Goal: Task Accomplishment & Management: Manage account settings

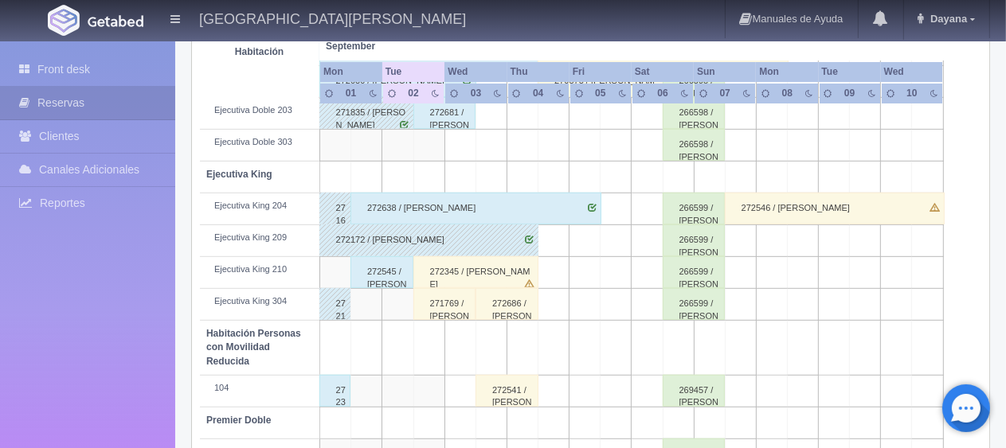
scroll to position [637, 0]
click at [452, 304] on div "271769 / [PERSON_NAME]" at bounding box center [444, 304] width 63 height 32
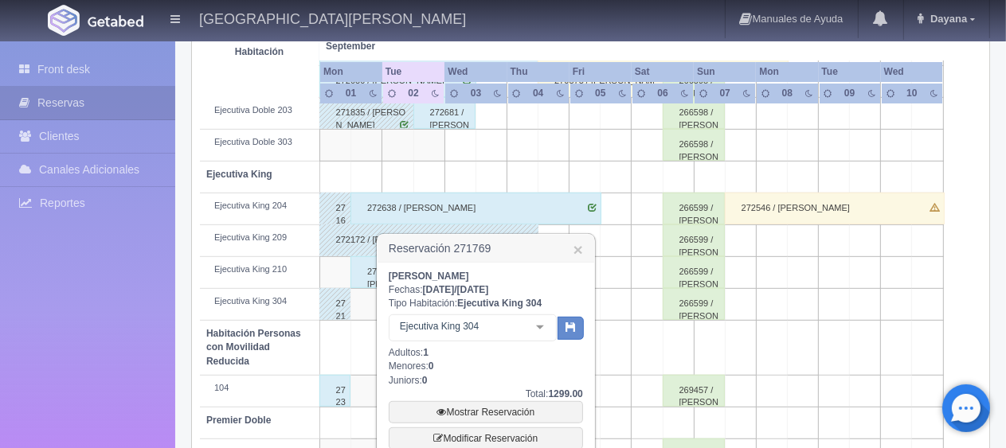
scroll to position [717, 0]
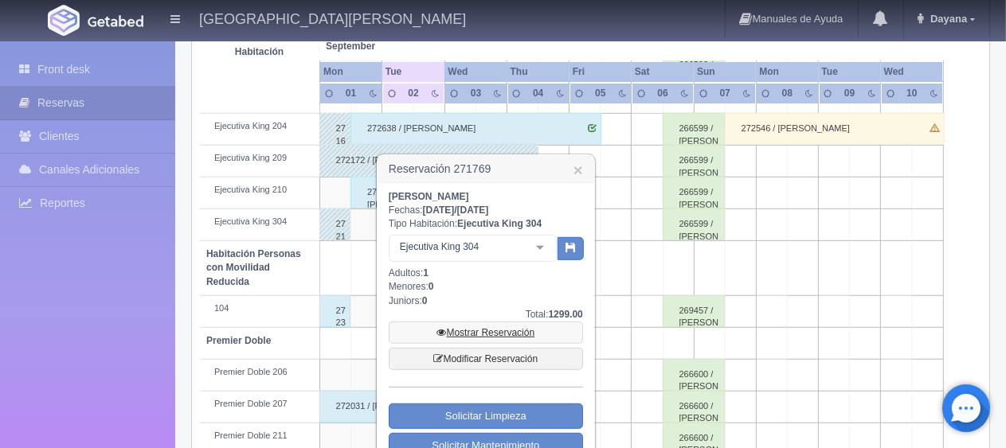
click at [471, 327] on link "Mostrar Reservación" at bounding box center [486, 333] width 194 height 22
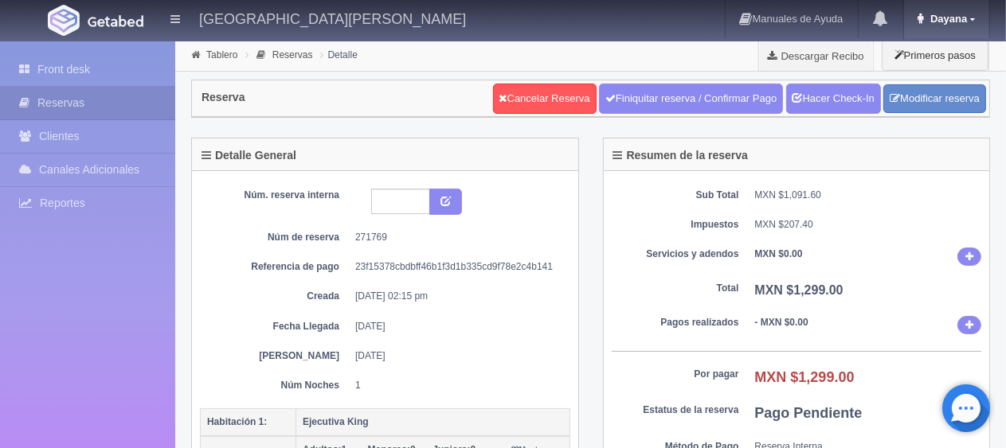
click at [970, 32] on link "Dayana" at bounding box center [947, 19] width 86 height 38
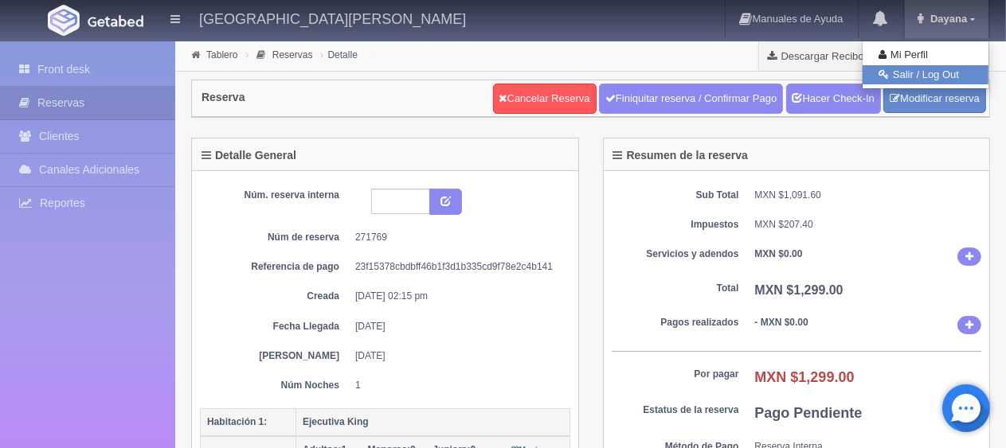
click at [920, 76] on link "Salir / Log Out" at bounding box center [926, 75] width 126 height 20
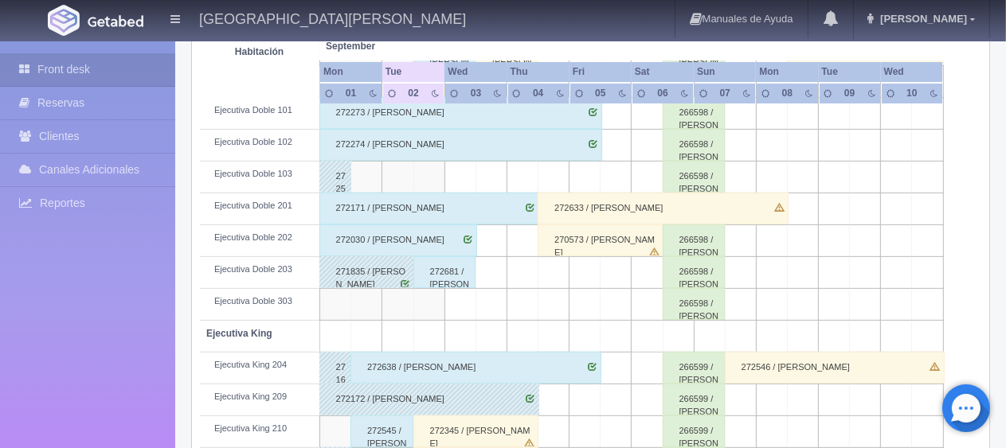
scroll to position [557, 0]
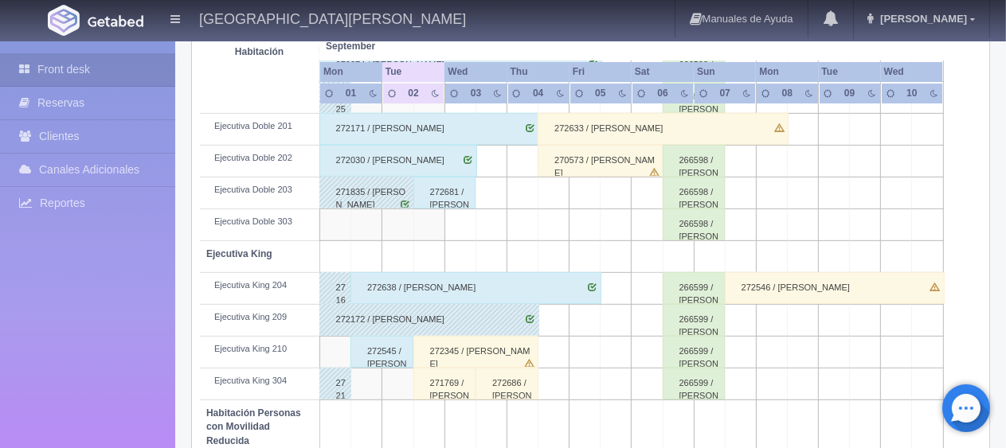
click at [436, 355] on div "272345 / [PERSON_NAME]" at bounding box center [476, 352] width 126 height 32
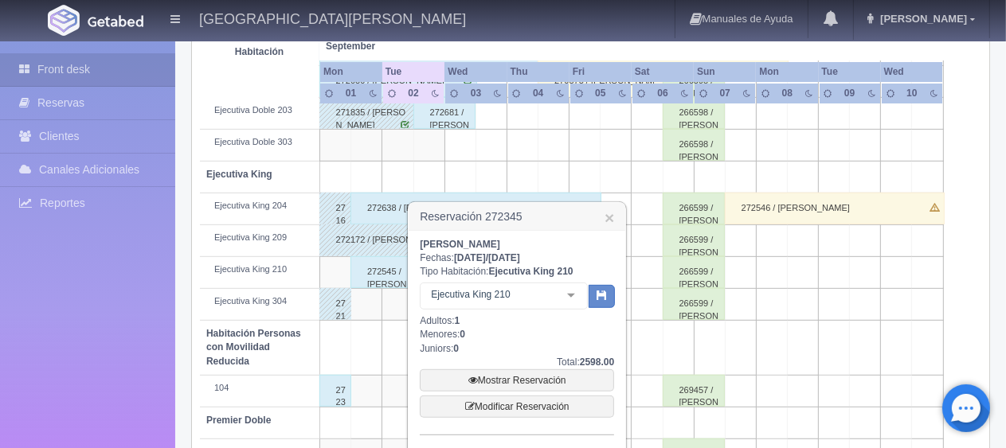
scroll to position [717, 0]
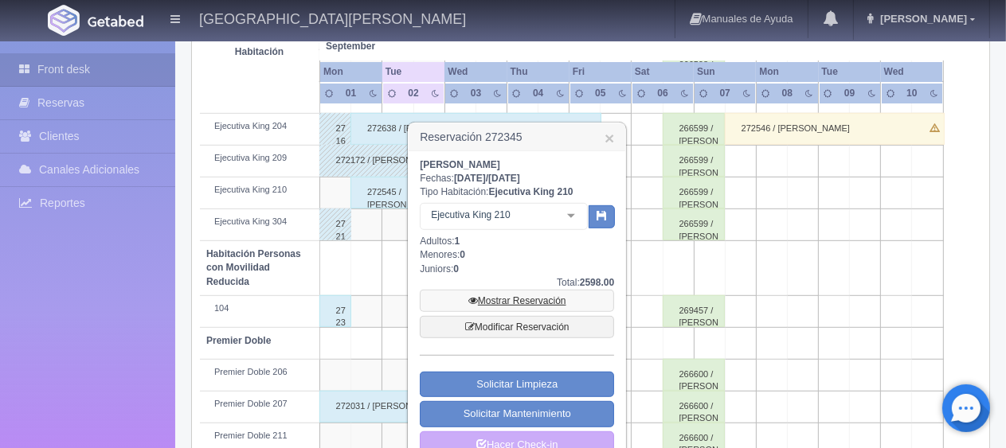
click at [511, 301] on link "Mostrar Reservación" at bounding box center [517, 301] width 194 height 22
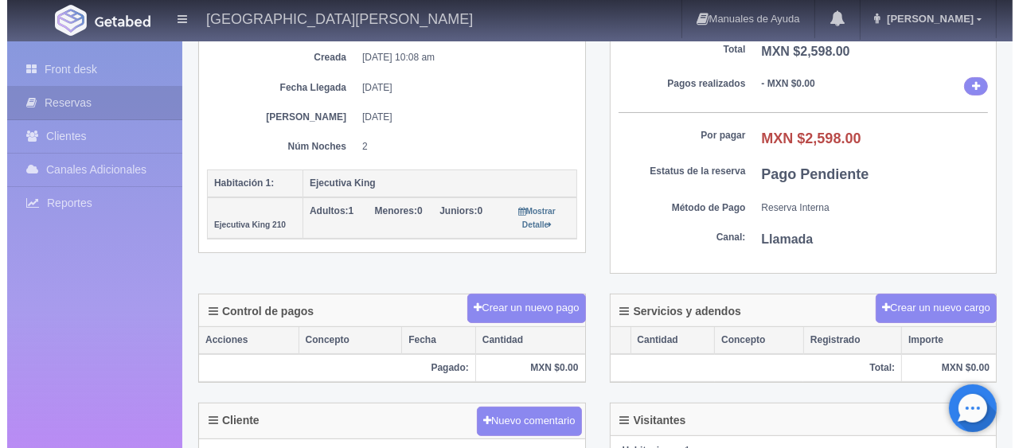
scroll to position [319, 0]
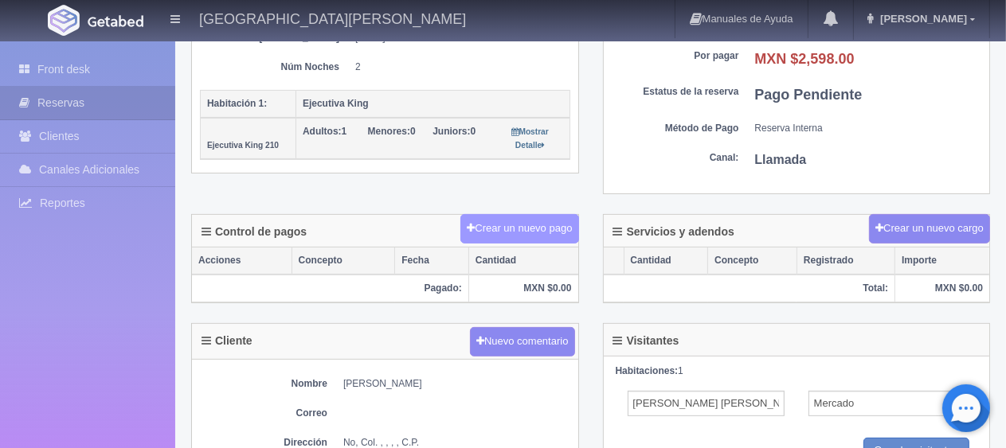
click at [519, 228] on button "Crear un nuevo pago" at bounding box center [519, 228] width 118 height 29
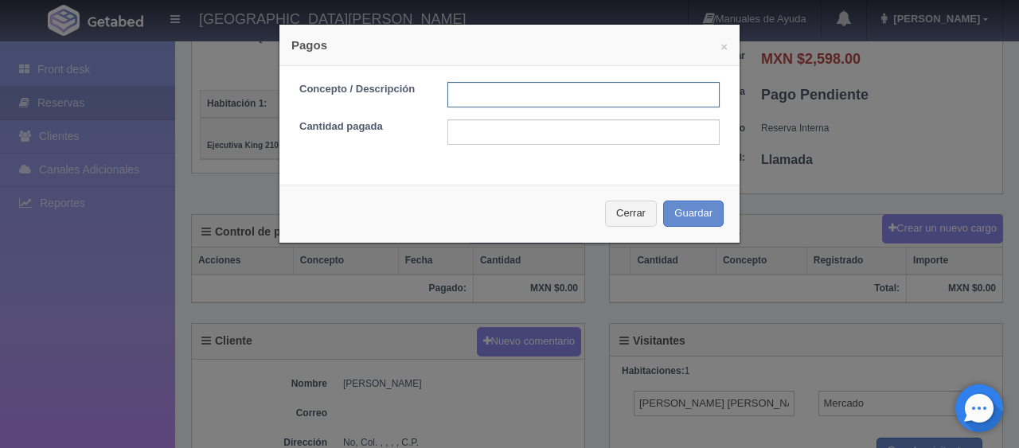
click at [500, 87] on input "text" at bounding box center [584, 94] width 272 height 25
type input "pago con tarjeta"
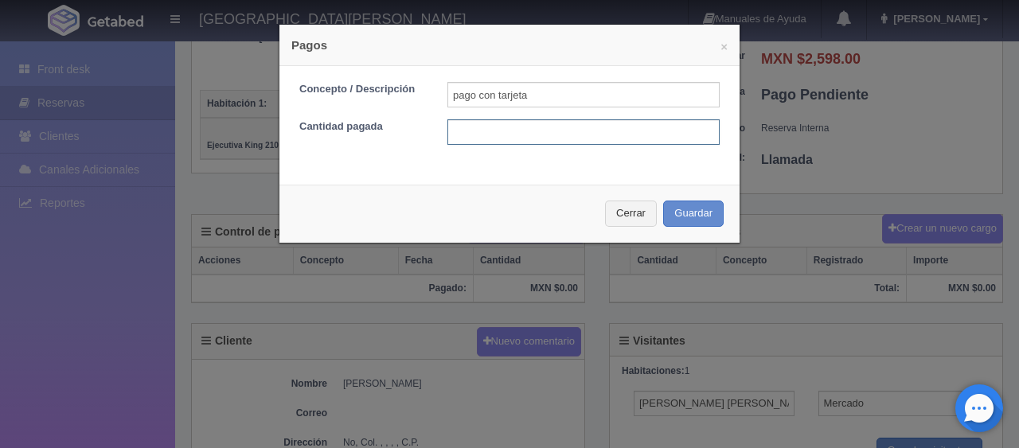
click at [522, 137] on input "text" at bounding box center [584, 131] width 272 height 25
type input "1299.00"
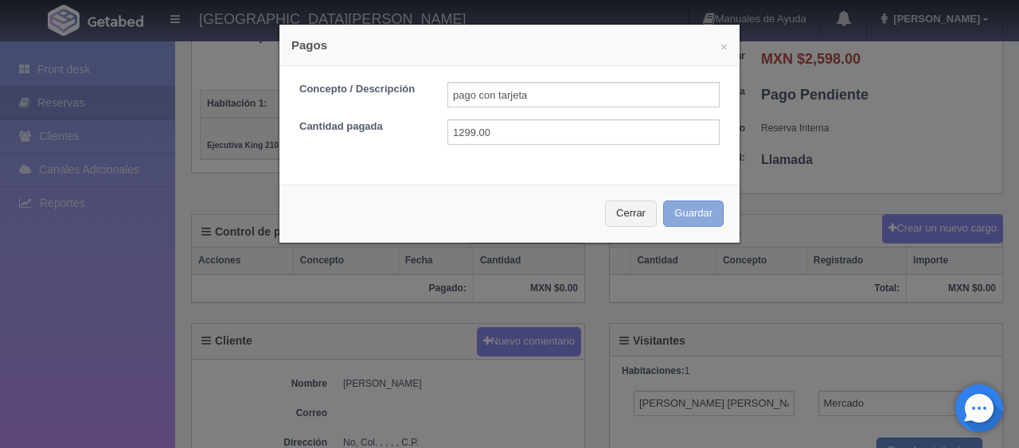
click at [667, 208] on button "Guardar" at bounding box center [693, 214] width 61 height 26
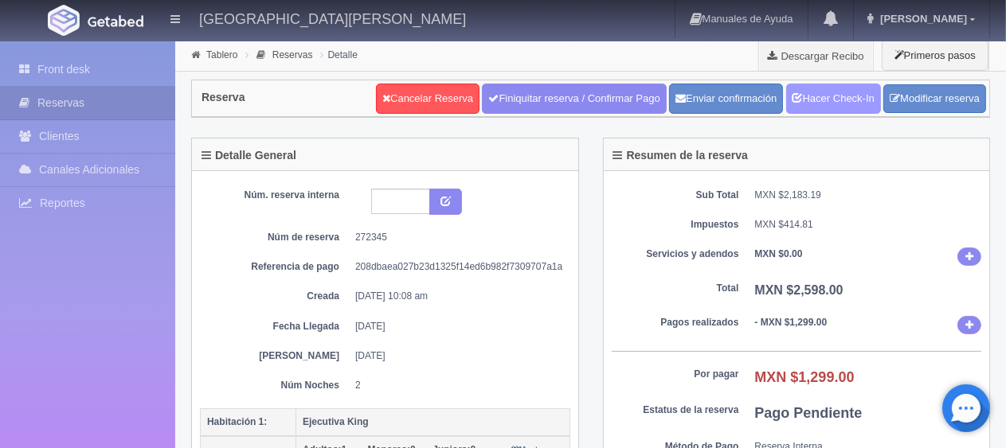
click at [863, 104] on link "Hacer Check-In" at bounding box center [833, 99] width 95 height 30
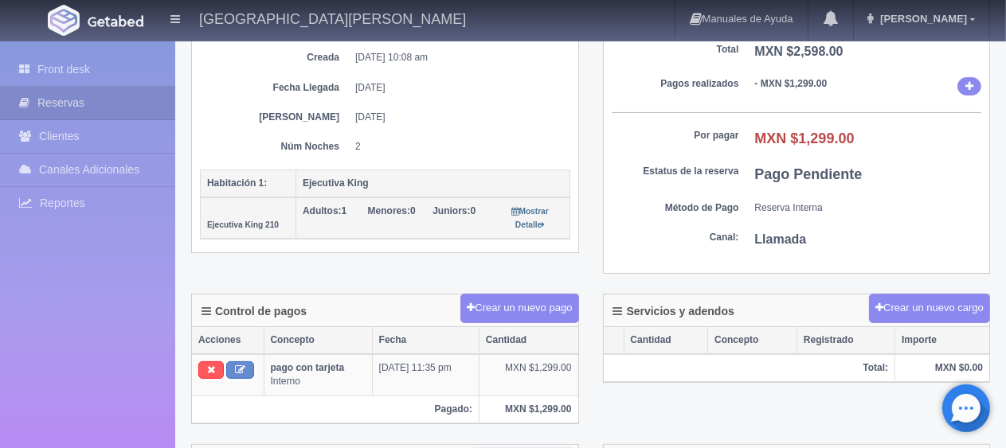
scroll to position [398, 0]
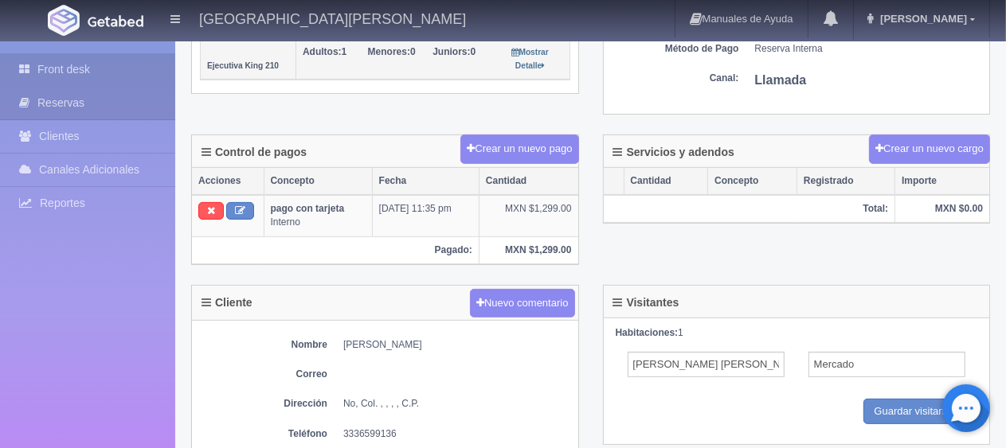
click at [70, 71] on link "Front desk" at bounding box center [87, 69] width 175 height 33
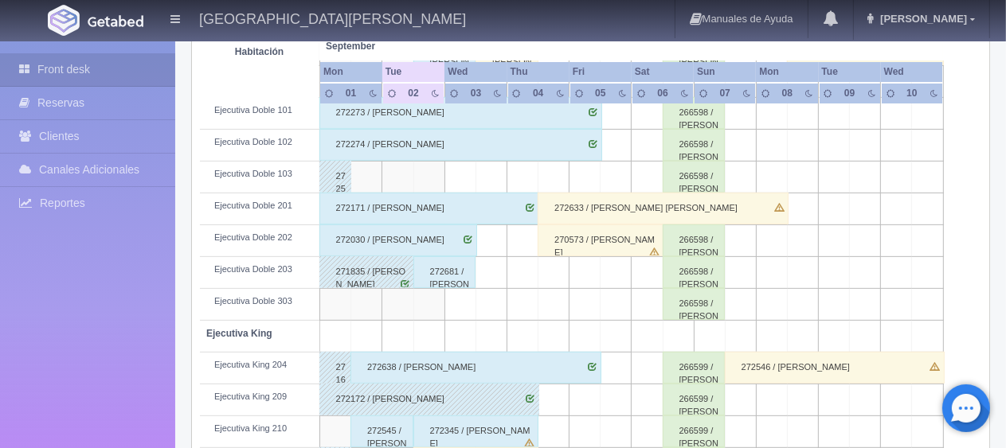
scroll to position [557, 0]
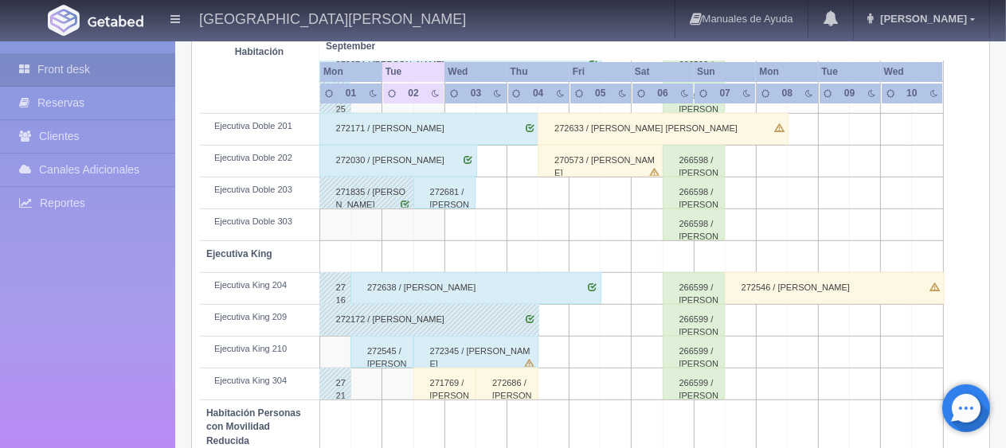
click at [431, 325] on div "272172 / [PERSON_NAME]" at bounding box center [429, 320] width 221 height 32
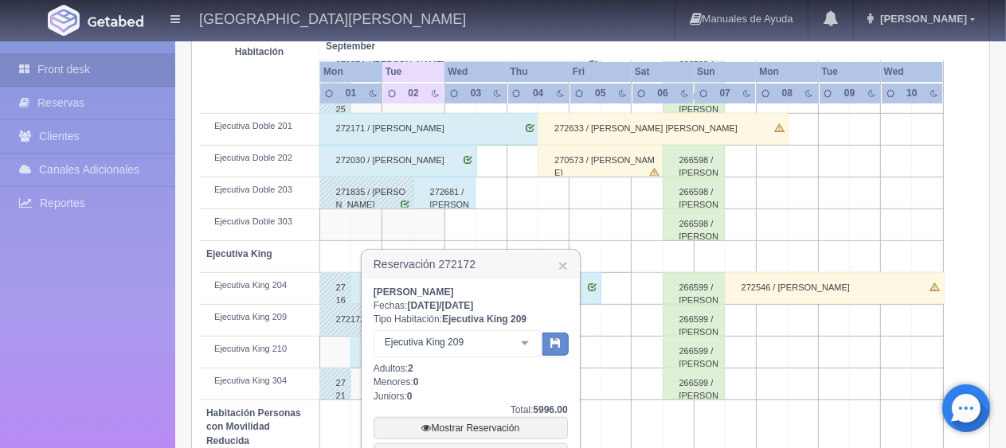
scroll to position [637, 0]
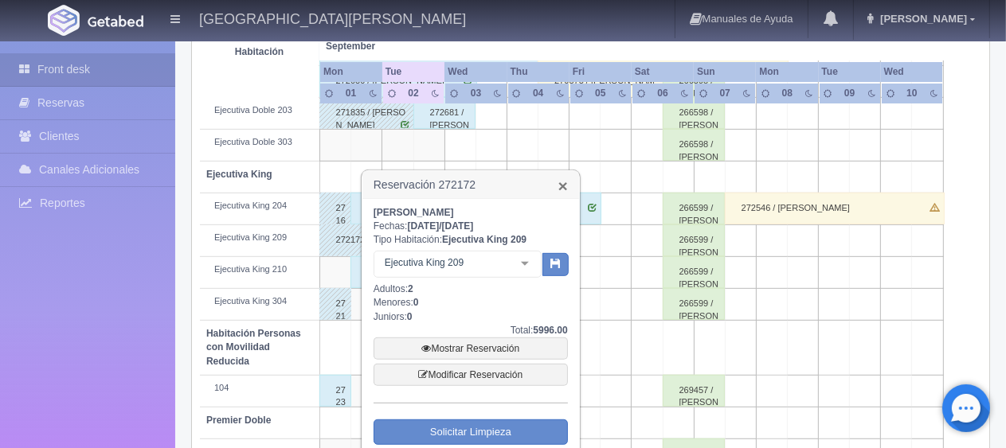
click at [560, 182] on link "×" at bounding box center [563, 186] width 10 height 17
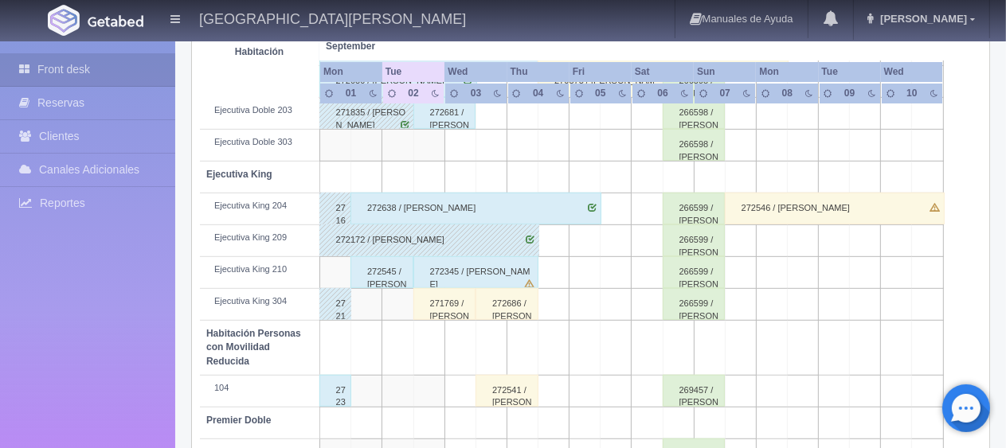
click at [468, 253] on div "272172 / [PERSON_NAME]" at bounding box center [429, 241] width 221 height 32
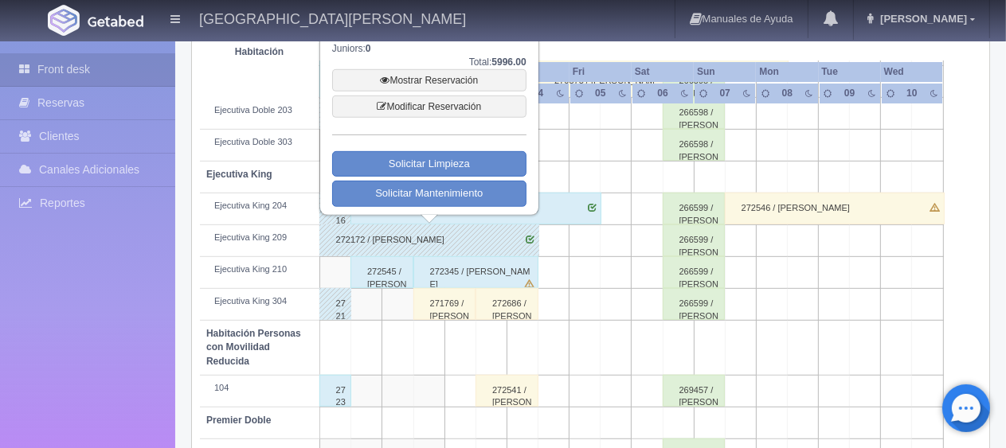
click at [593, 250] on td at bounding box center [584, 241] width 31 height 32
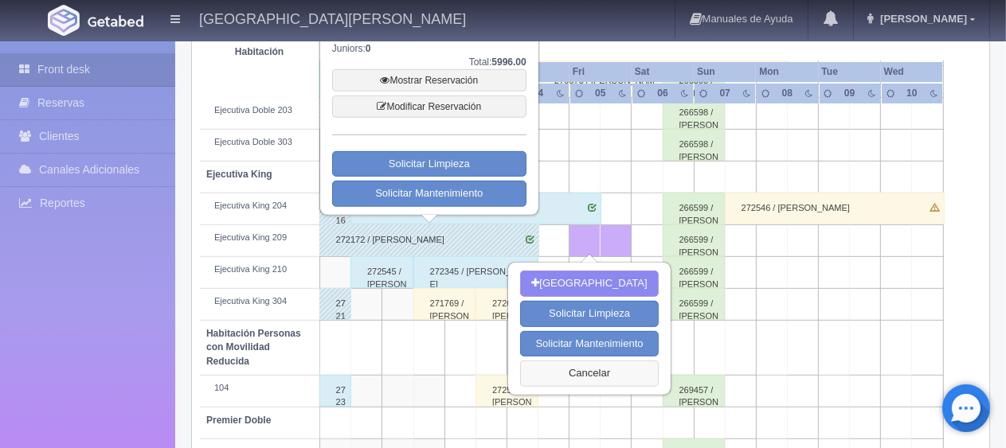
click at [589, 381] on button "Cancelar" at bounding box center [589, 374] width 138 height 26
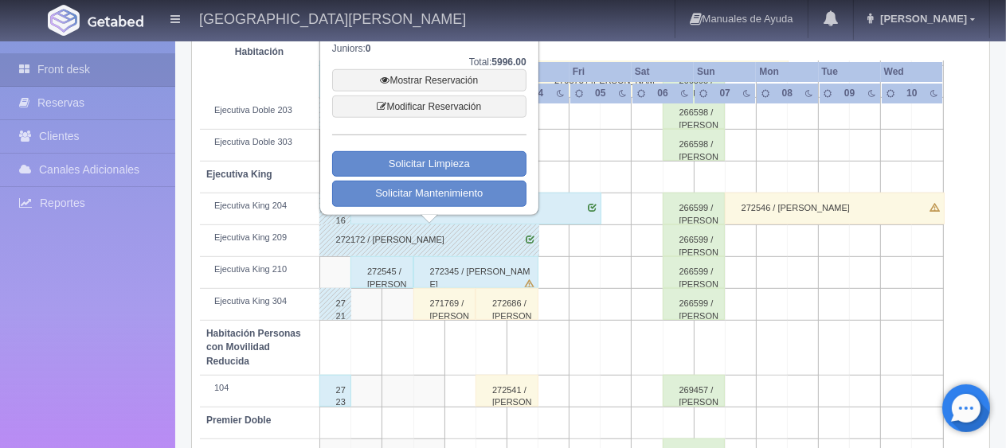
scroll to position [319, 0]
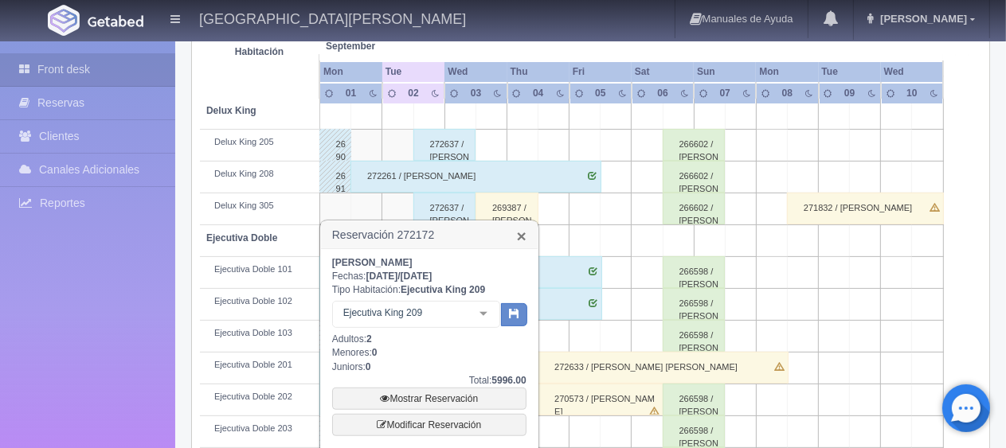
click at [523, 237] on link "×" at bounding box center [522, 236] width 10 height 17
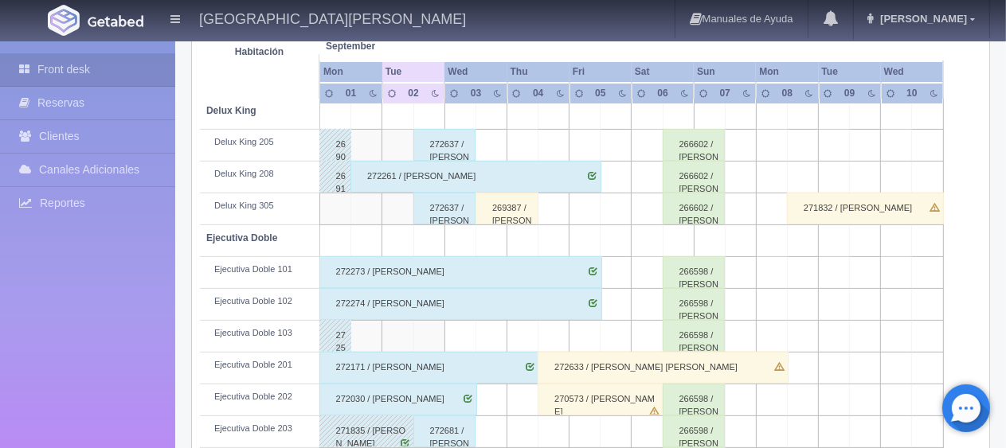
scroll to position [398, 0]
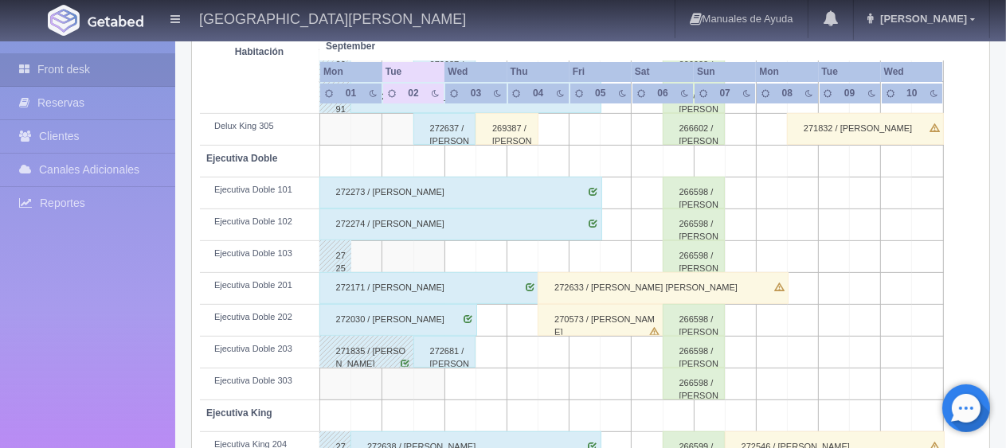
click at [443, 284] on div "272171 / [PERSON_NAME]" at bounding box center [429, 288] width 221 height 32
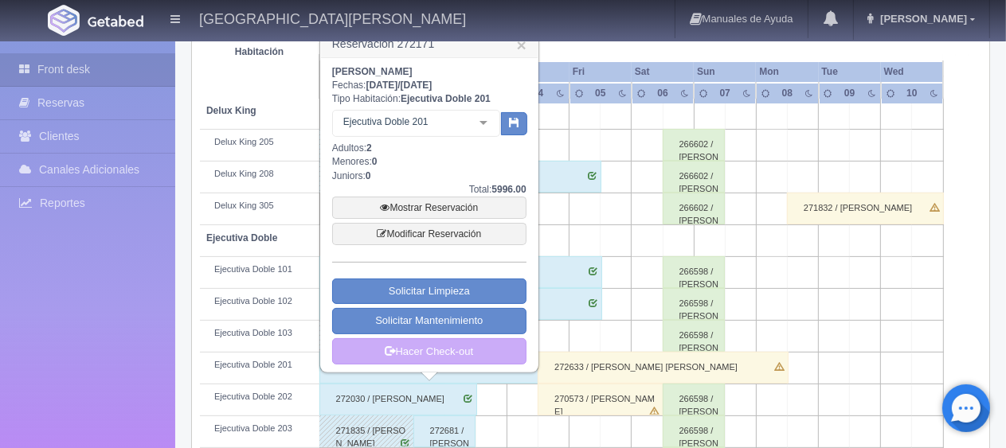
scroll to position [239, 0]
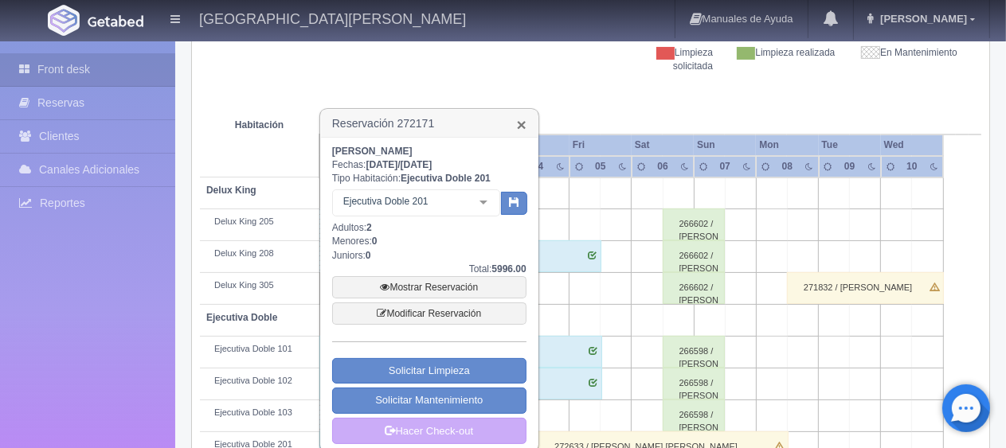
click at [518, 123] on link "×" at bounding box center [522, 124] width 10 height 17
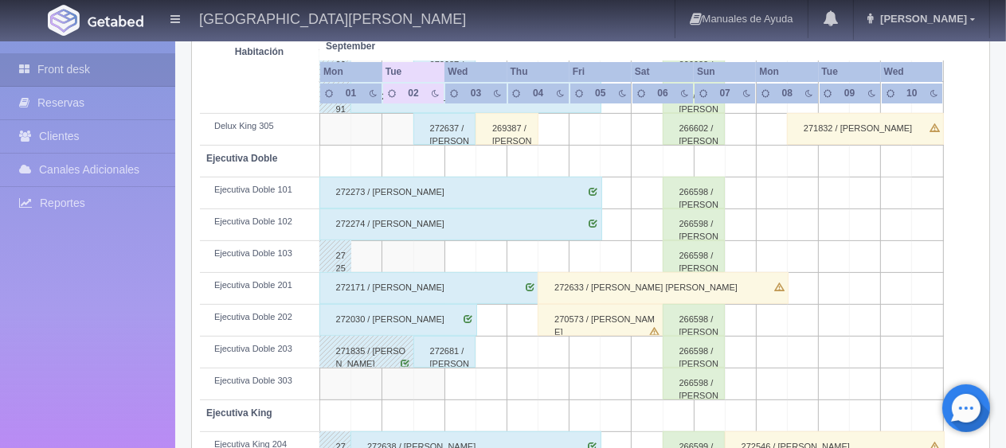
scroll to position [478, 0]
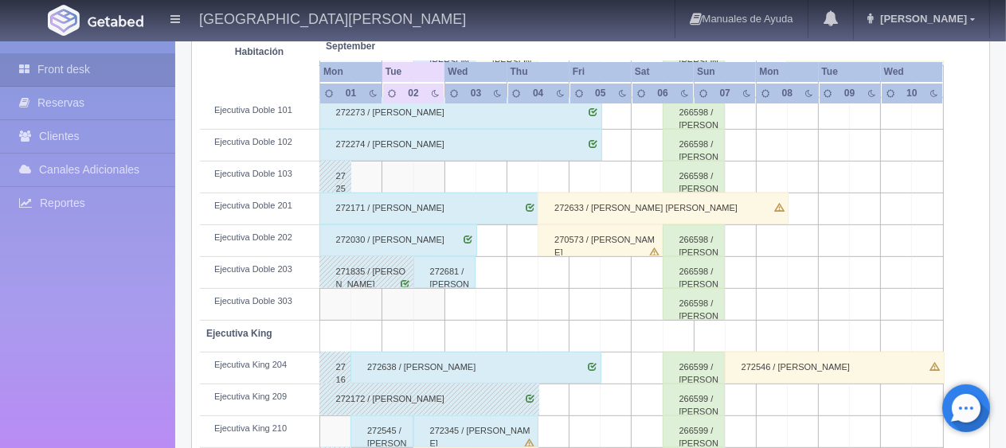
click at [405, 235] on div "272030 / [PERSON_NAME]" at bounding box center [398, 241] width 158 height 32
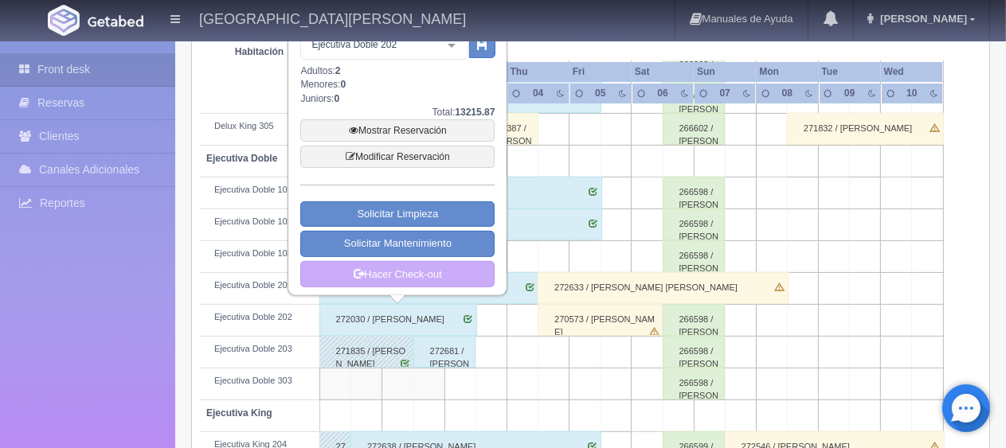
scroll to position [319, 0]
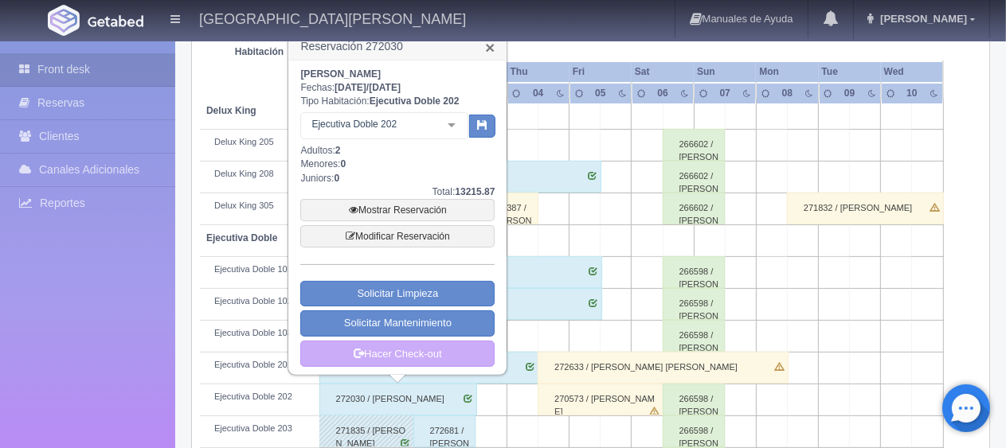
click at [491, 45] on link "×" at bounding box center [490, 47] width 10 height 17
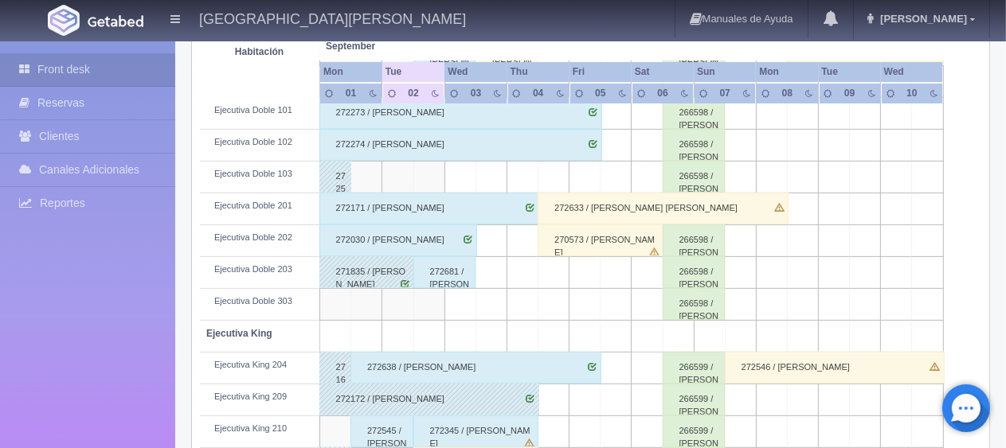
scroll to position [557, 0]
